Goal: Answer question/provide support

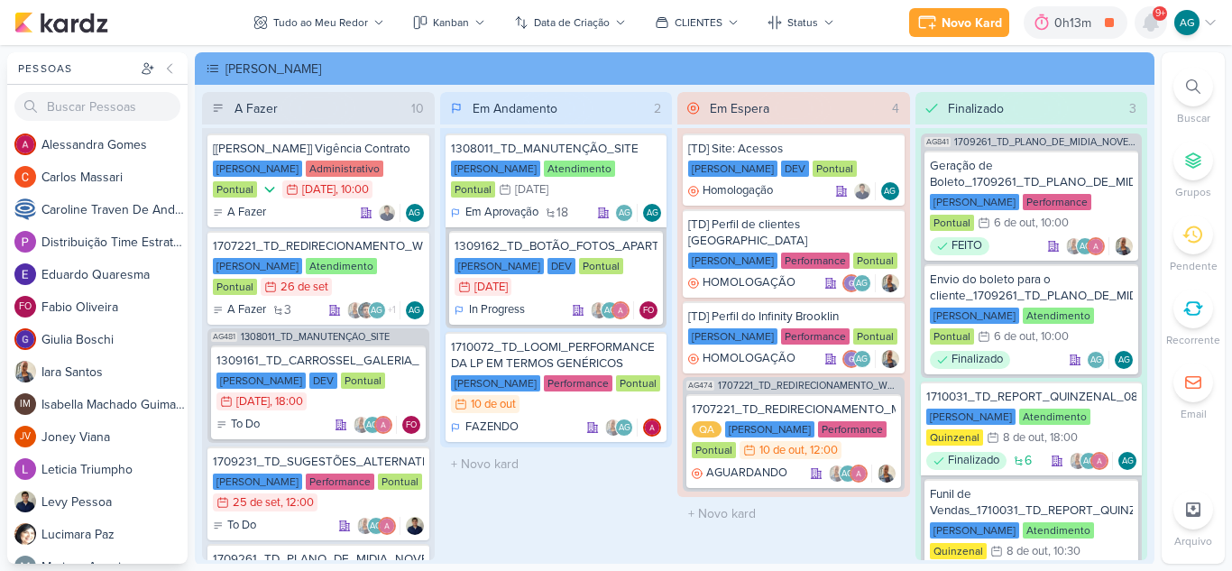
click at [1144, 20] on icon at bounding box center [1151, 23] width 22 height 22
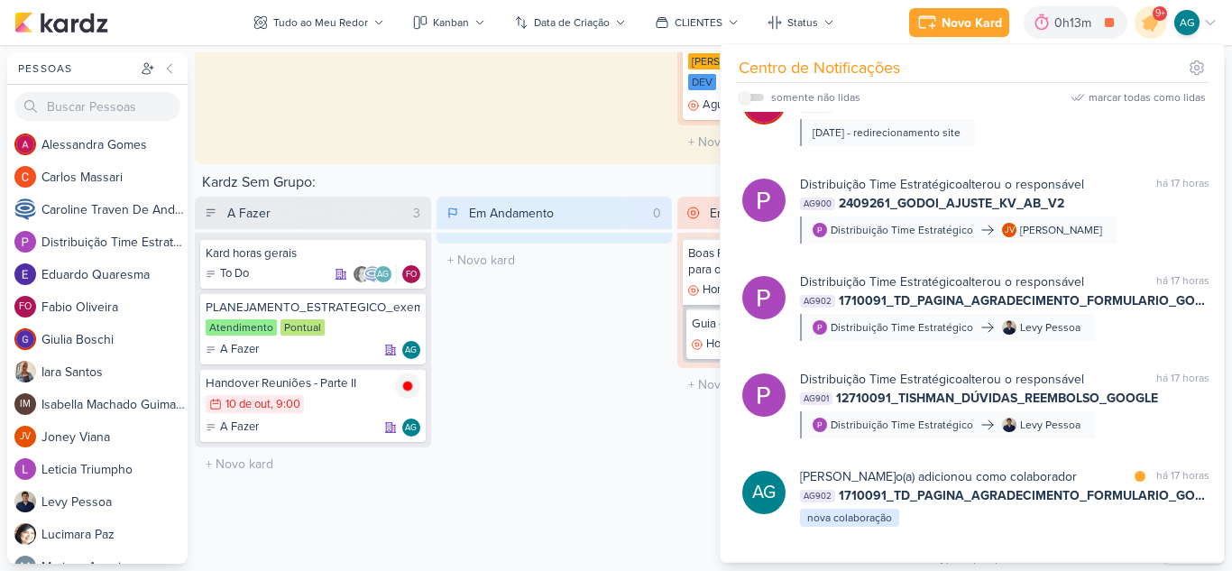
scroll to position [812, 0]
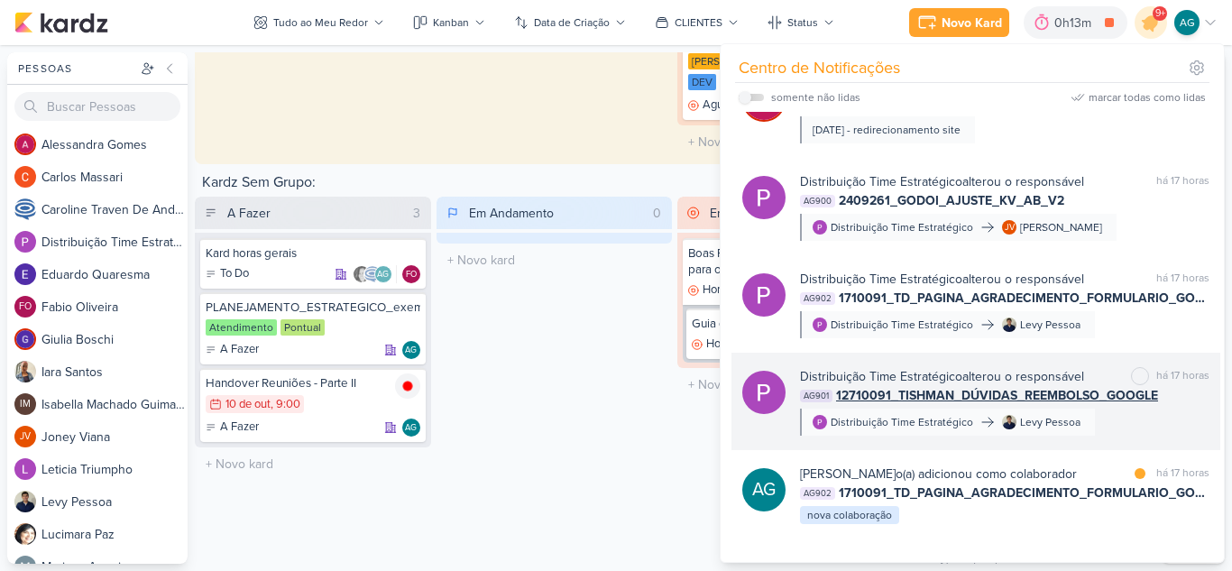
click at [1094, 399] on span "12710091_TISHMAN_DÚVIDAS_REEMBOLSO_GOOGLE" at bounding box center [997, 395] width 322 height 19
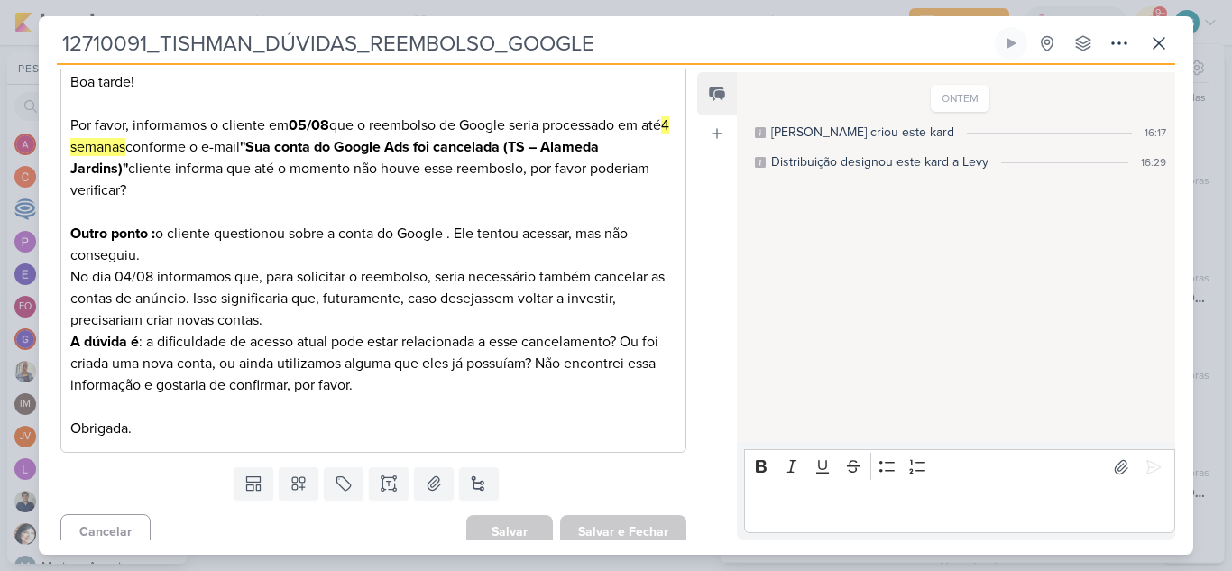
scroll to position [301, 0]
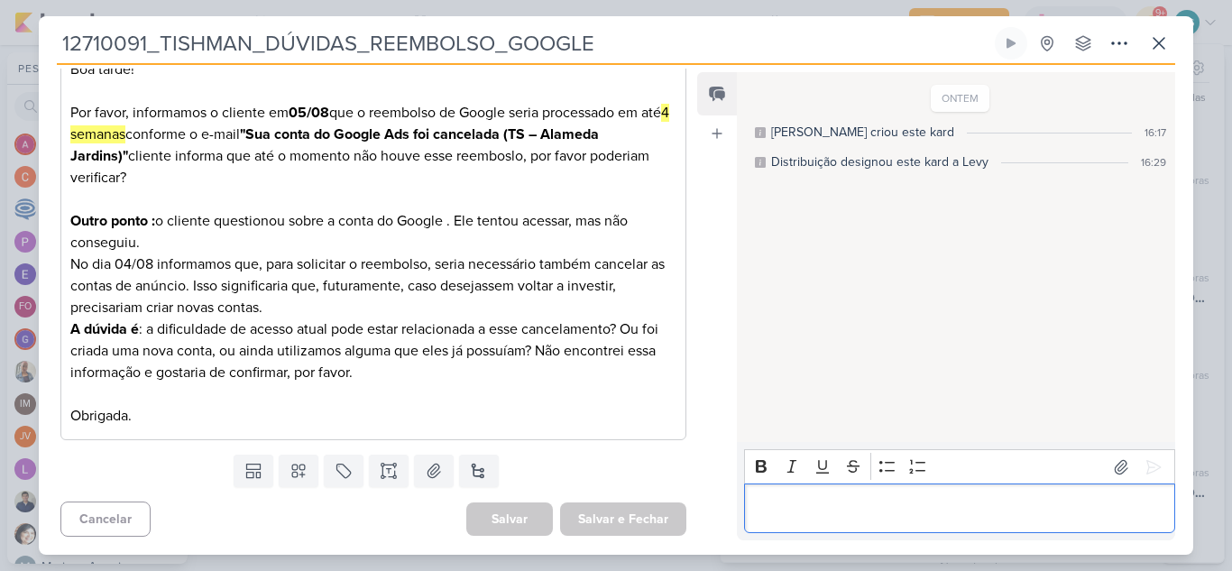
click at [795, 529] on div "Editor editing area: main" at bounding box center [959, 508] width 431 height 50
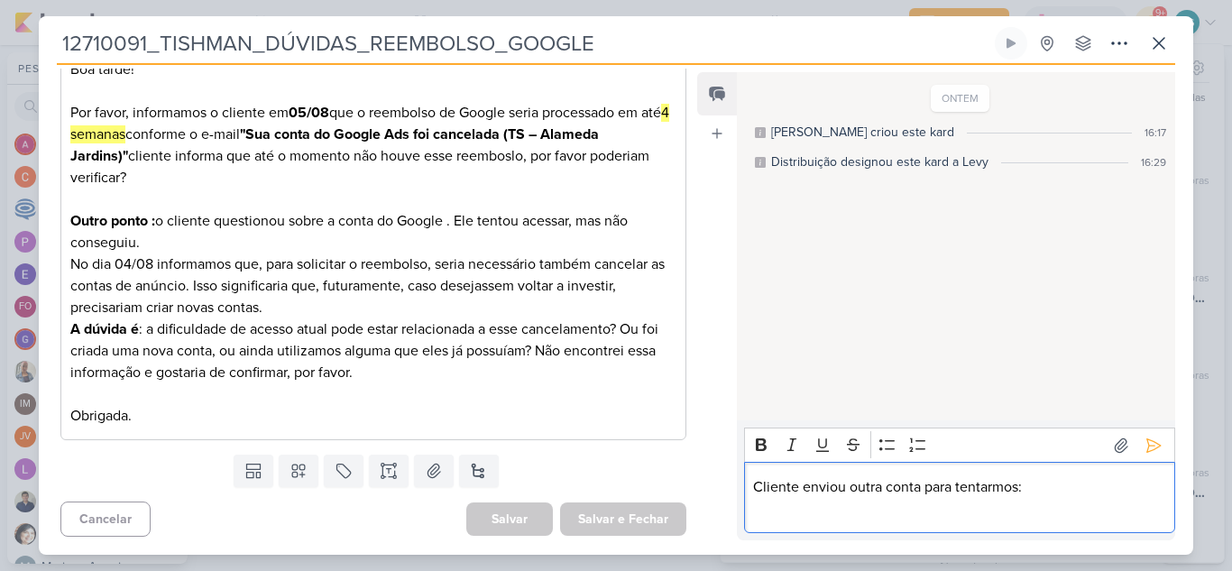
scroll to position [34, 0]
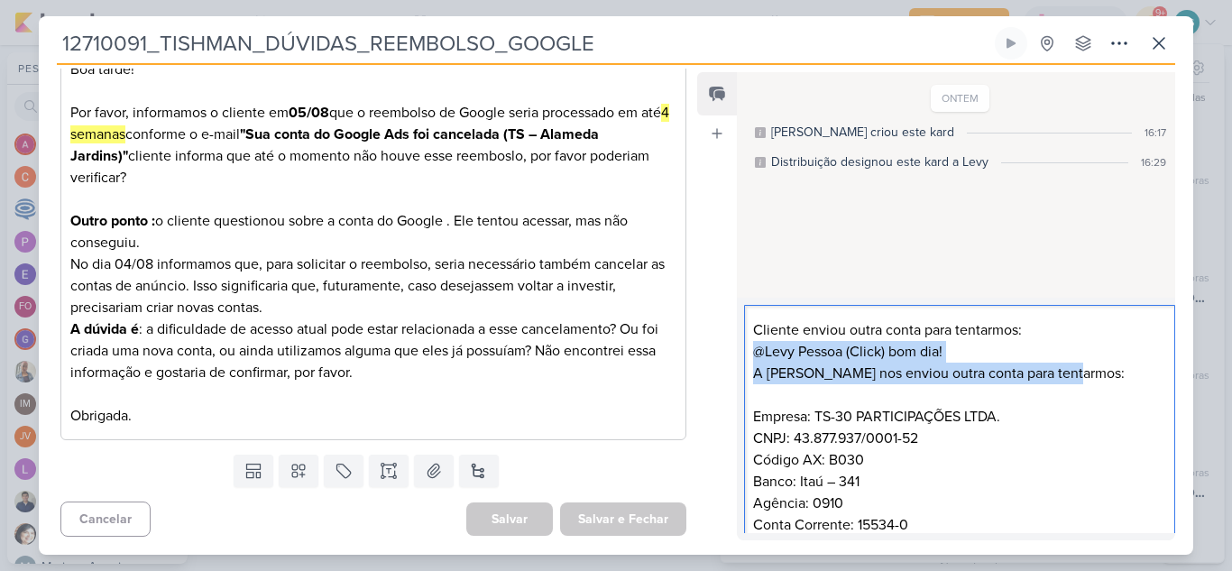
drag, startPoint x: 1075, startPoint y: 377, endPoint x: 741, endPoint y: 358, distance: 334.2
click at [741, 358] on div "Rich Text Editor Bold Italic Underline Strikethrough Bulleted List Numbered Lis…" at bounding box center [956, 419] width 438 height 243
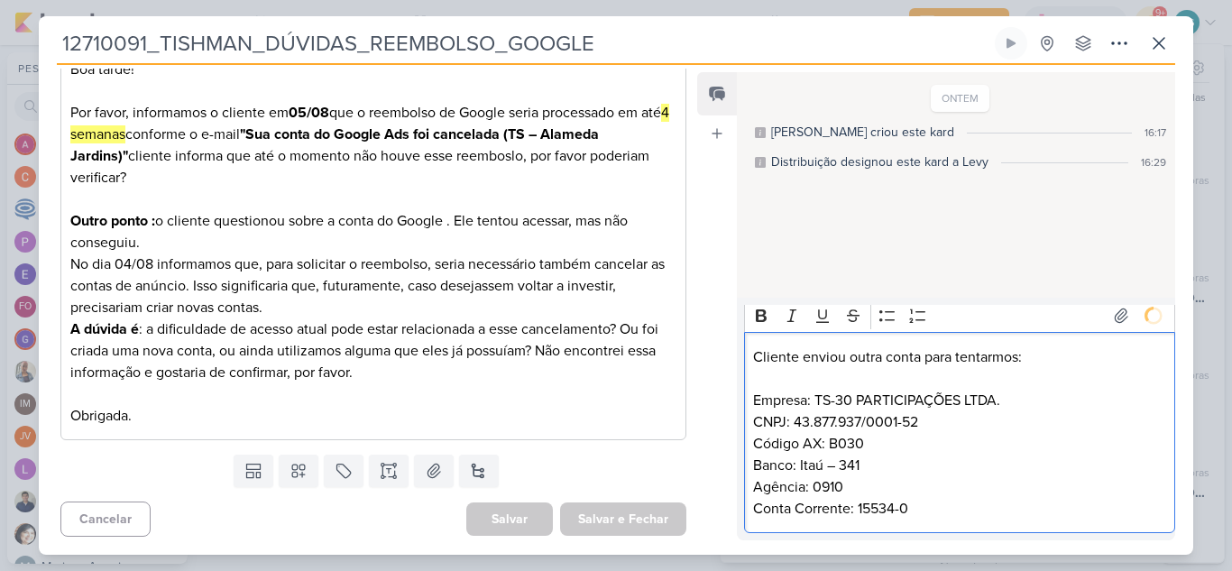
scroll to position [0, 0]
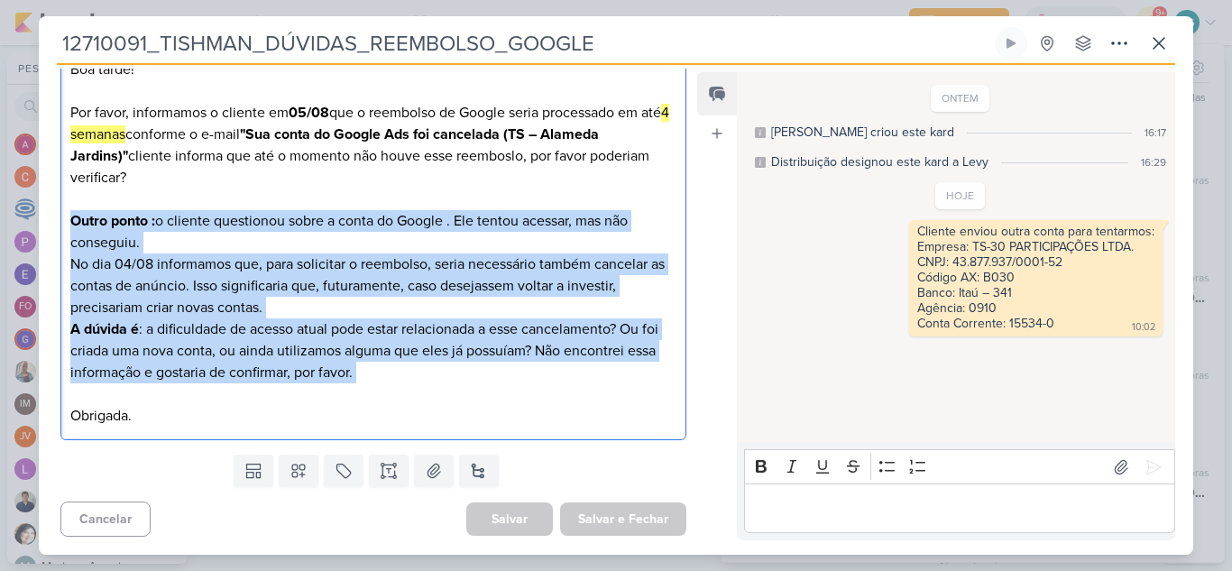
drag, startPoint x: 77, startPoint y: 226, endPoint x: 365, endPoint y: 385, distance: 329.3
click at [365, 385] on div "Boa tarde! Por favor, informamos o cliente em 05/08 que o reembolso de Google s…" at bounding box center [373, 243] width 626 height 396
copy div "Outro ponto : o cliente questionou sobre a conta do Google . Ele tentou acessar…"
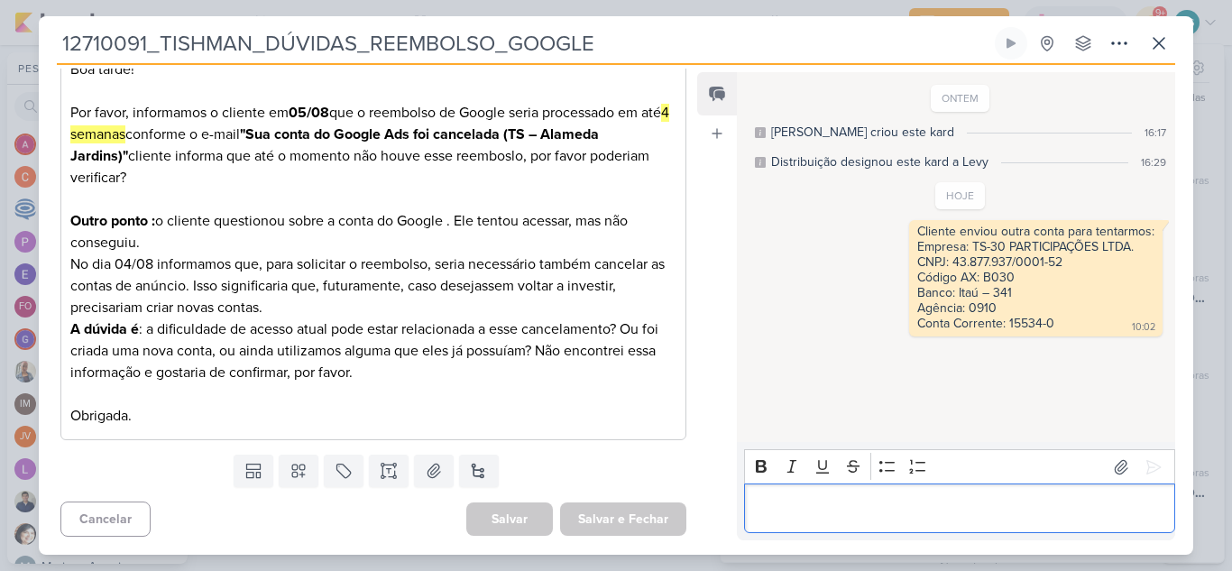
click at [774, 512] on p "Editor editing area: main" at bounding box center [959, 509] width 412 height 22
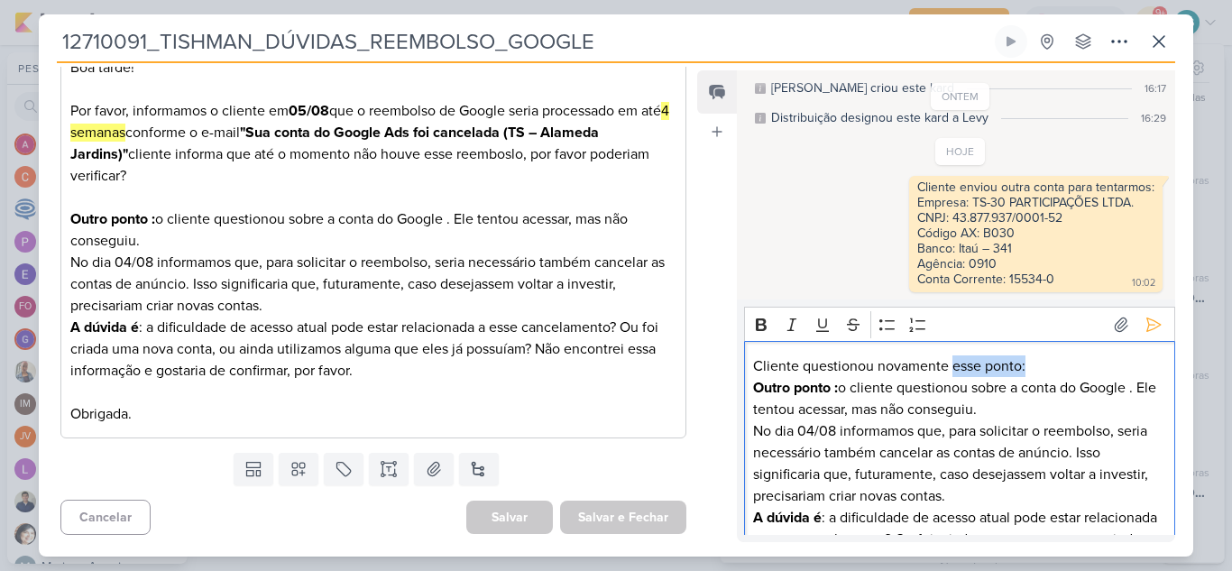
drag, startPoint x: 1072, startPoint y: 368, endPoint x: 954, endPoint y: 365, distance: 118.2
click at [954, 365] on p "Cliente questionou novamente esse ponto:" at bounding box center [959, 366] width 412 height 22
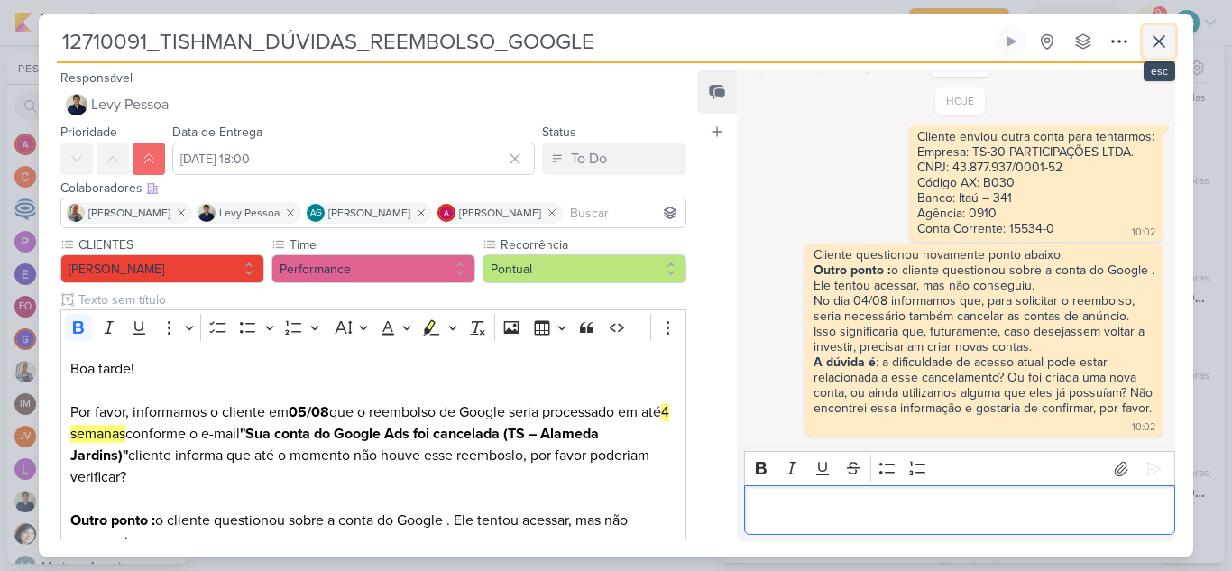
click at [1167, 43] on icon at bounding box center [1159, 42] width 22 height 22
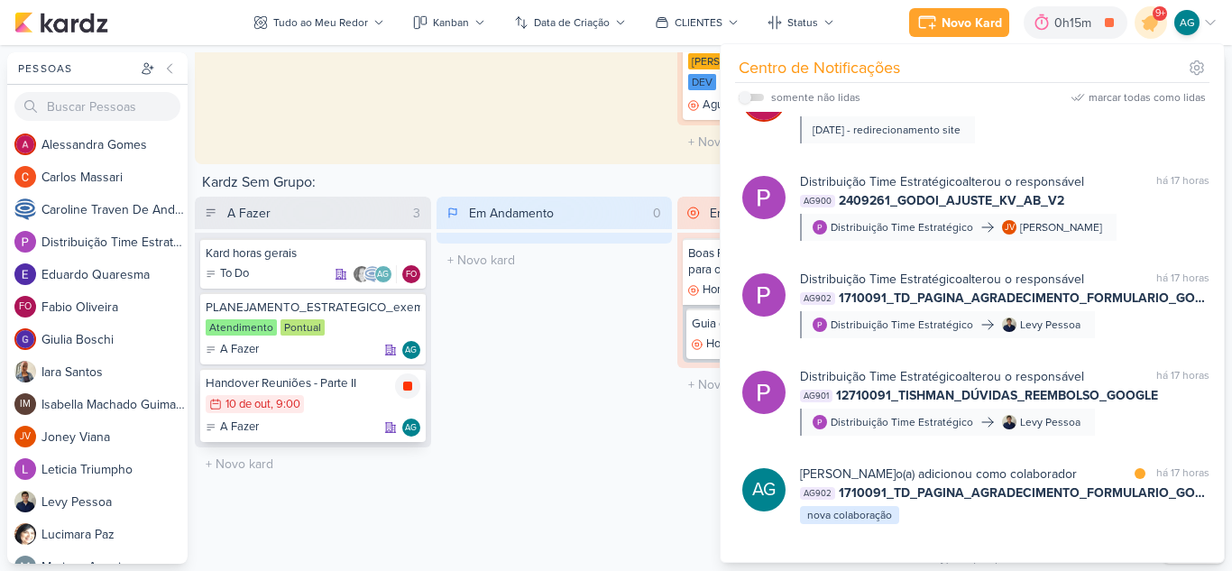
click at [411, 379] on icon at bounding box center [407, 386] width 14 height 14
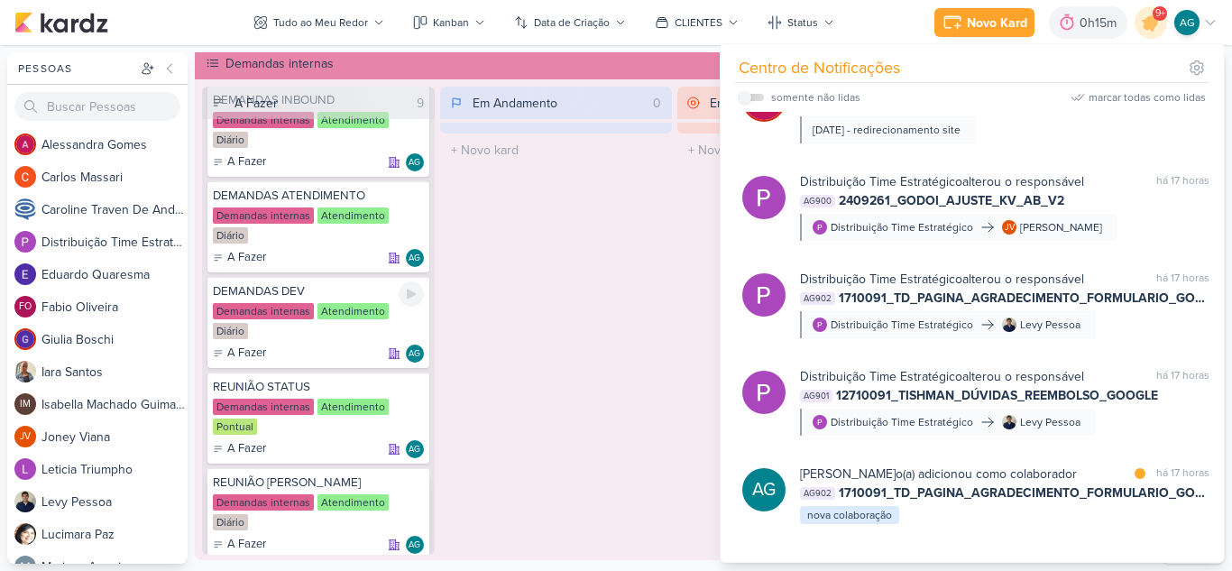
scroll to position [108, 0]
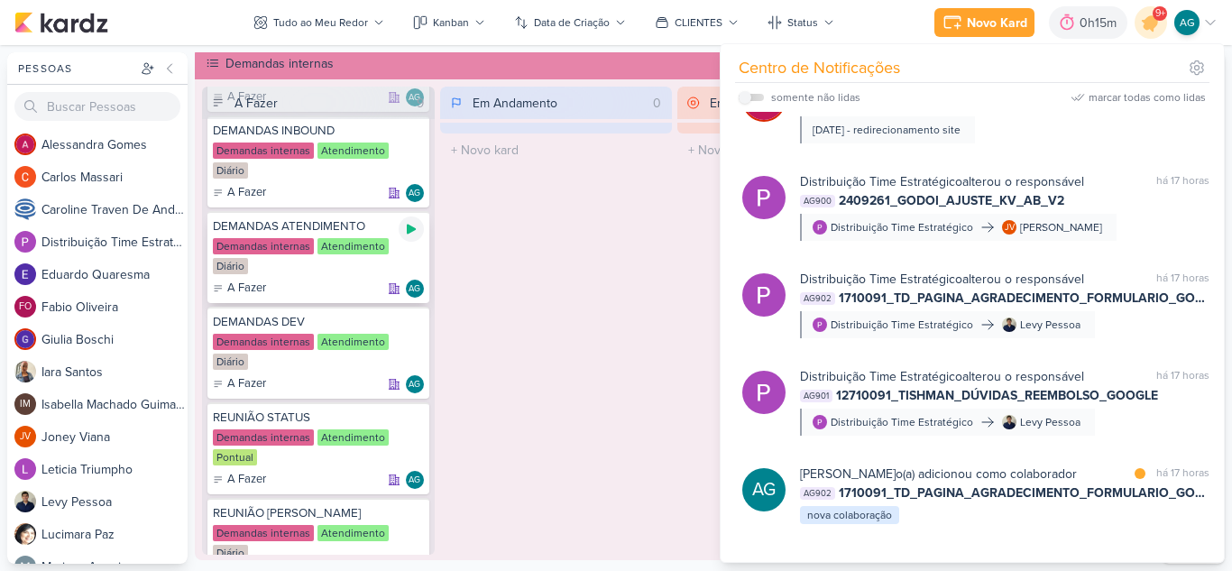
click at [409, 227] on icon at bounding box center [411, 230] width 9 height 10
click at [657, 267] on div "Em Andamento 0 O título do kard deve ter menos que 100 caracteres" at bounding box center [556, 321] width 233 height 468
